Goal: Task Accomplishment & Management: Manage account settings

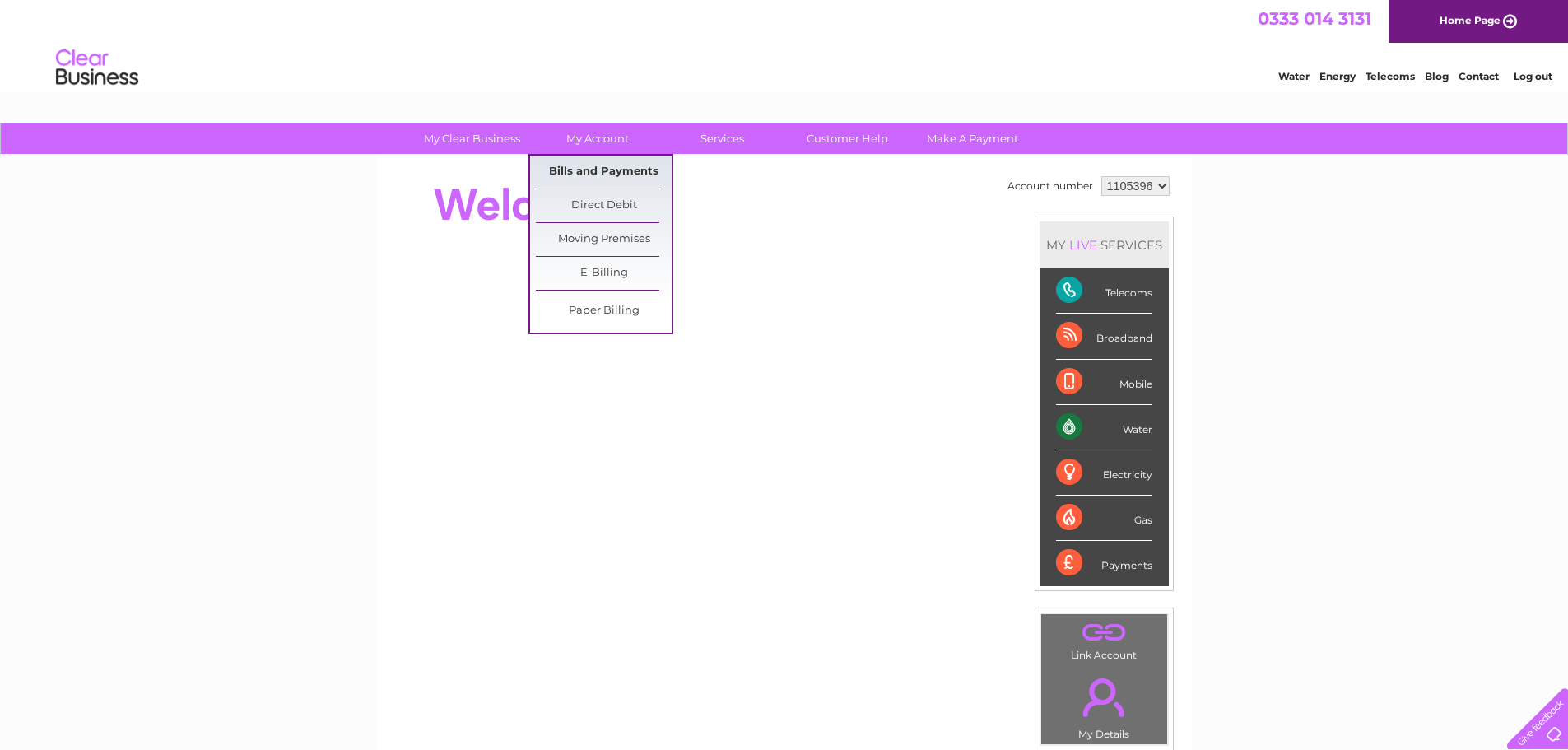
click at [597, 171] on link "Bills and Payments" at bounding box center [604, 172] width 136 height 33
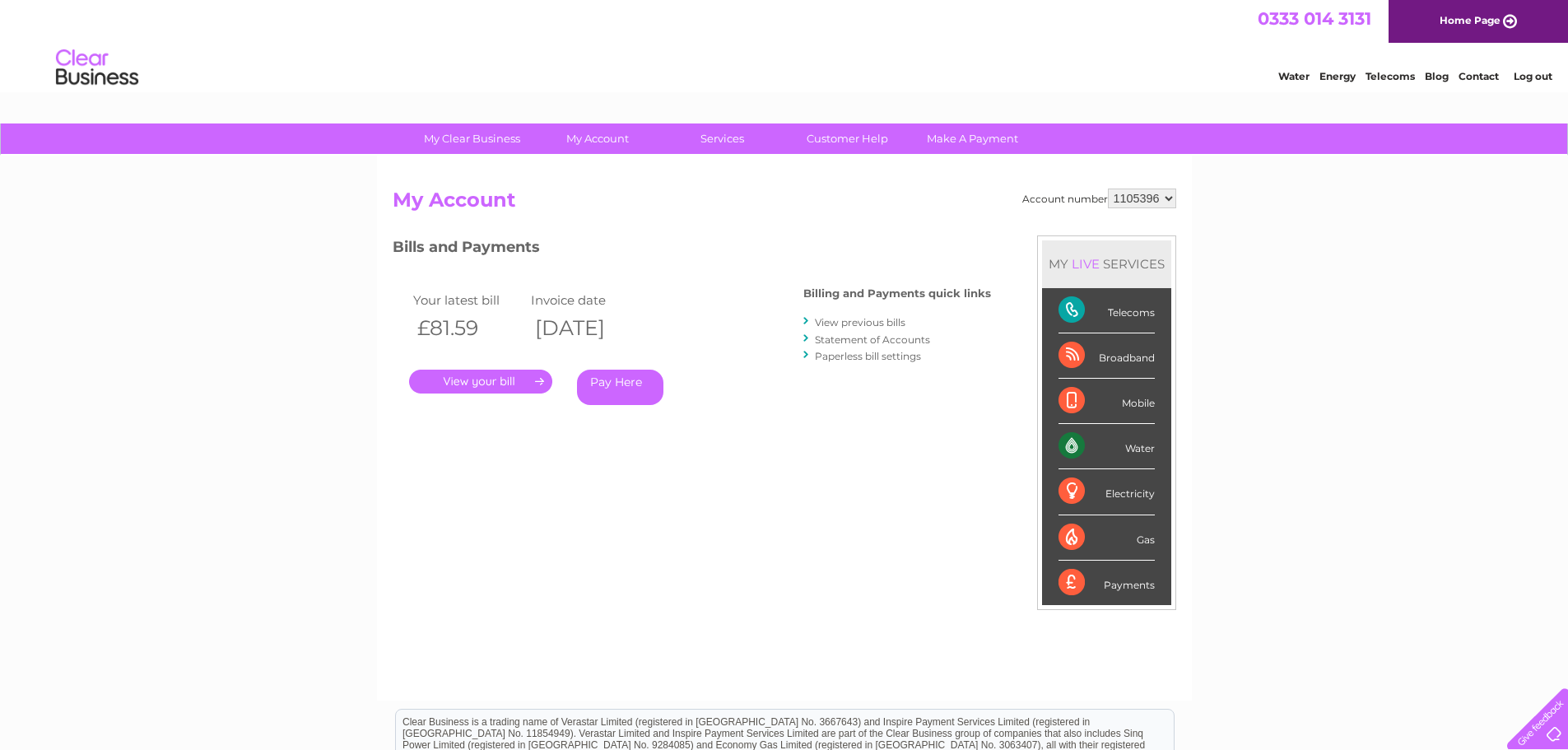
click at [850, 324] on link "View previous bills" at bounding box center [860, 322] width 91 height 12
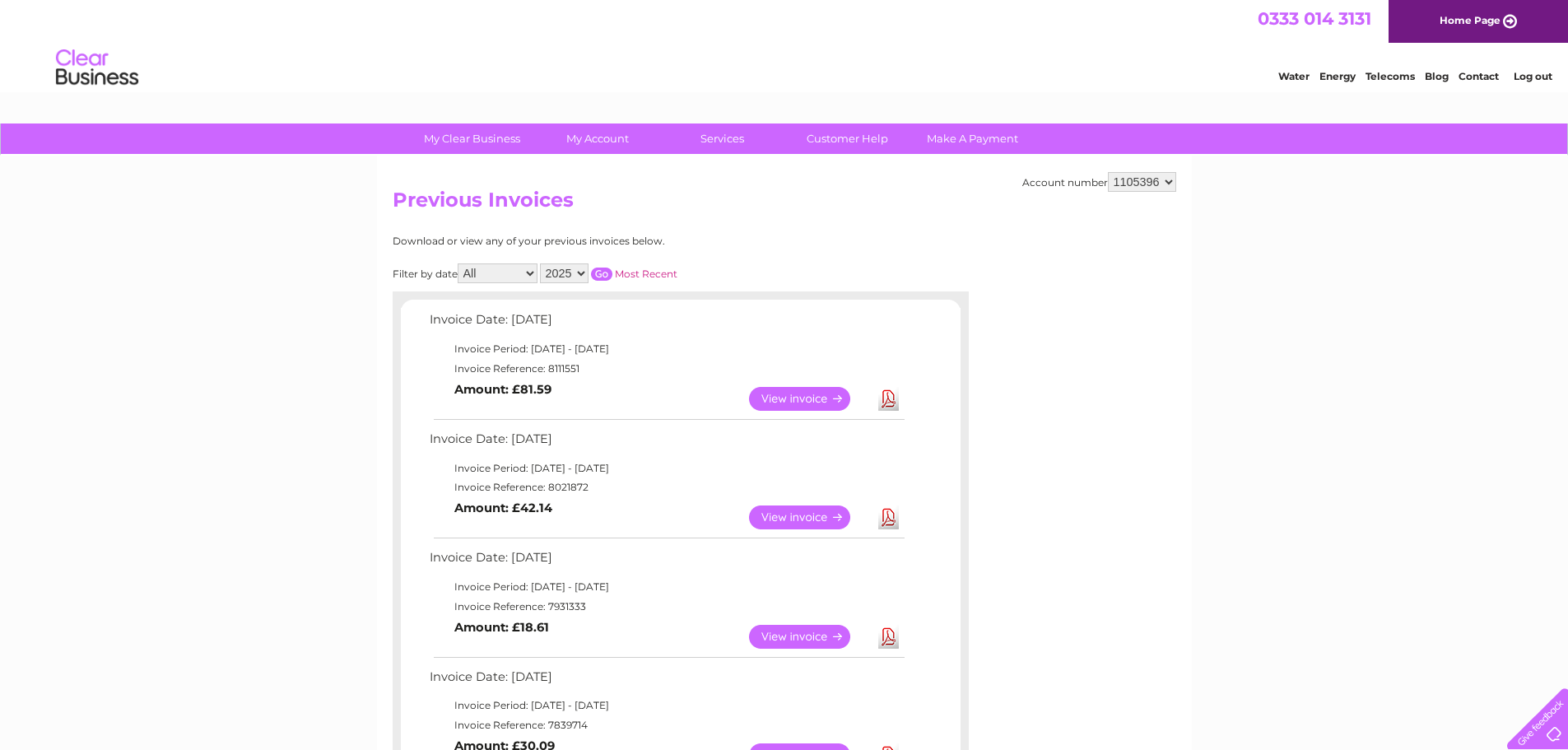
click at [583, 277] on select "2025 2024 2023 2022" at bounding box center [564, 274] width 49 height 20
select select "2024"
click at [542, 264] on select "2025 2024 2023 2022" at bounding box center [564, 274] width 49 height 20
click at [605, 273] on input "button" at bounding box center [601, 274] width 21 height 13
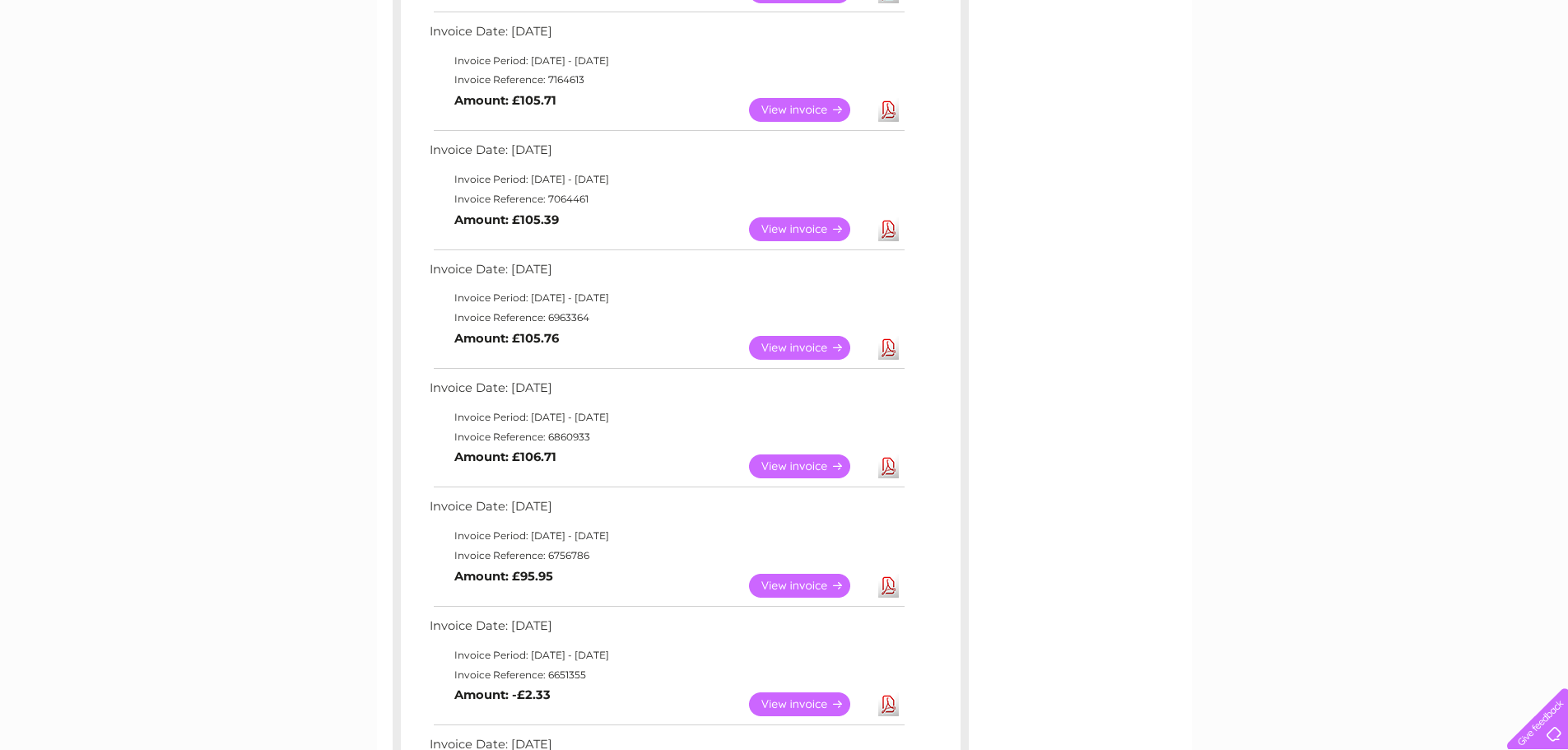
scroll to position [412, 0]
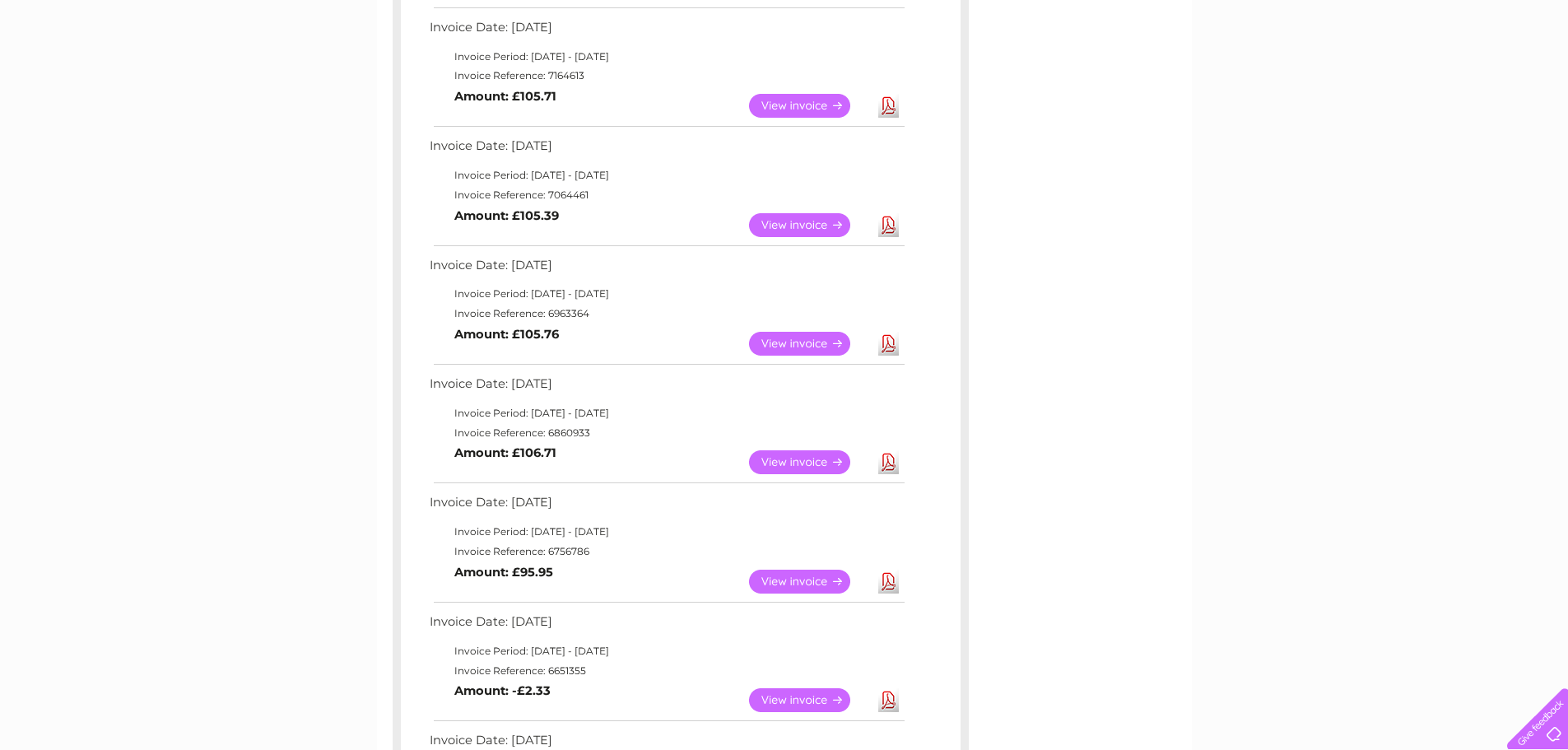
click at [798, 461] on link "View" at bounding box center [810, 462] width 121 height 24
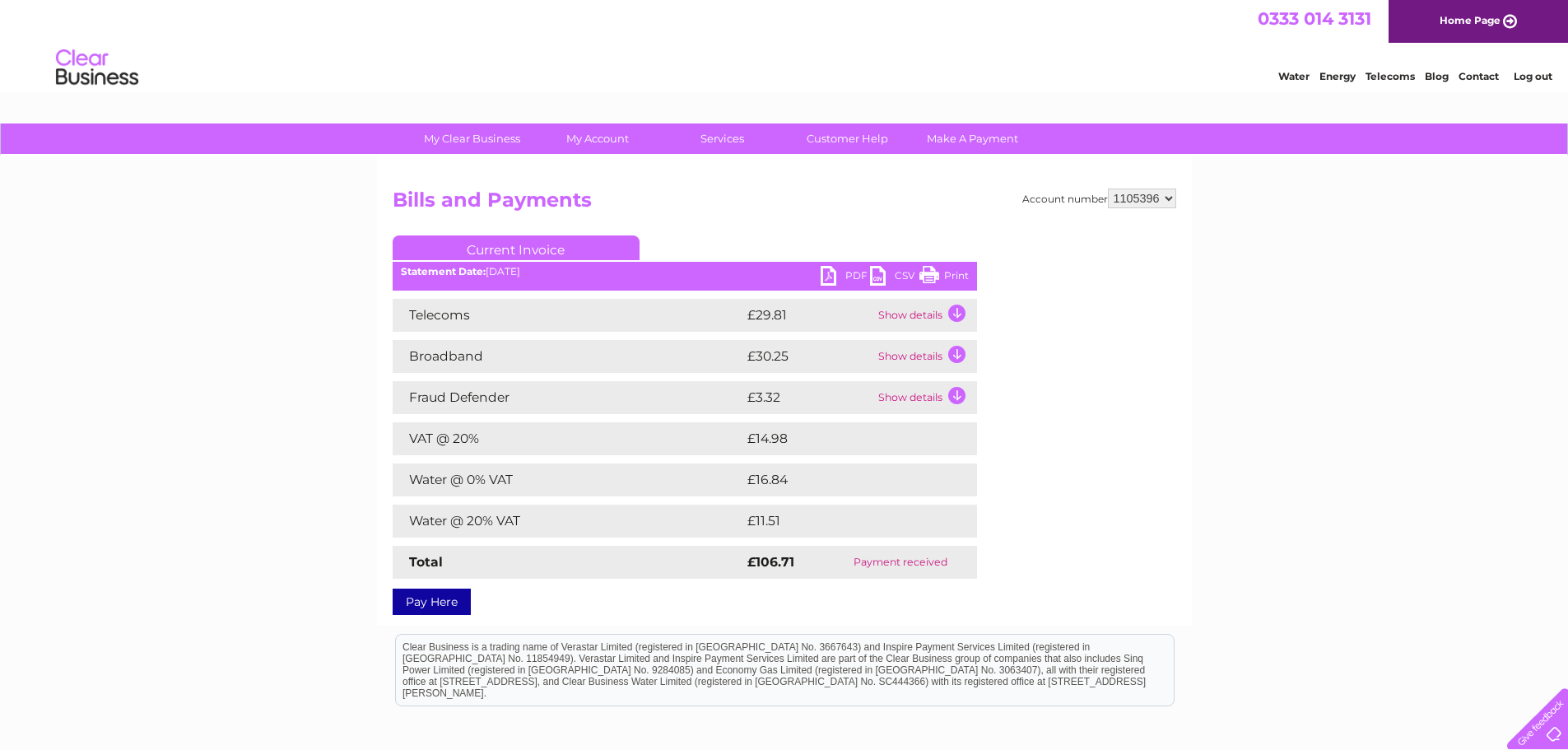
click at [832, 274] on link "PDF" at bounding box center [845, 278] width 50 height 24
